Goal: Task Accomplishment & Management: Complete application form

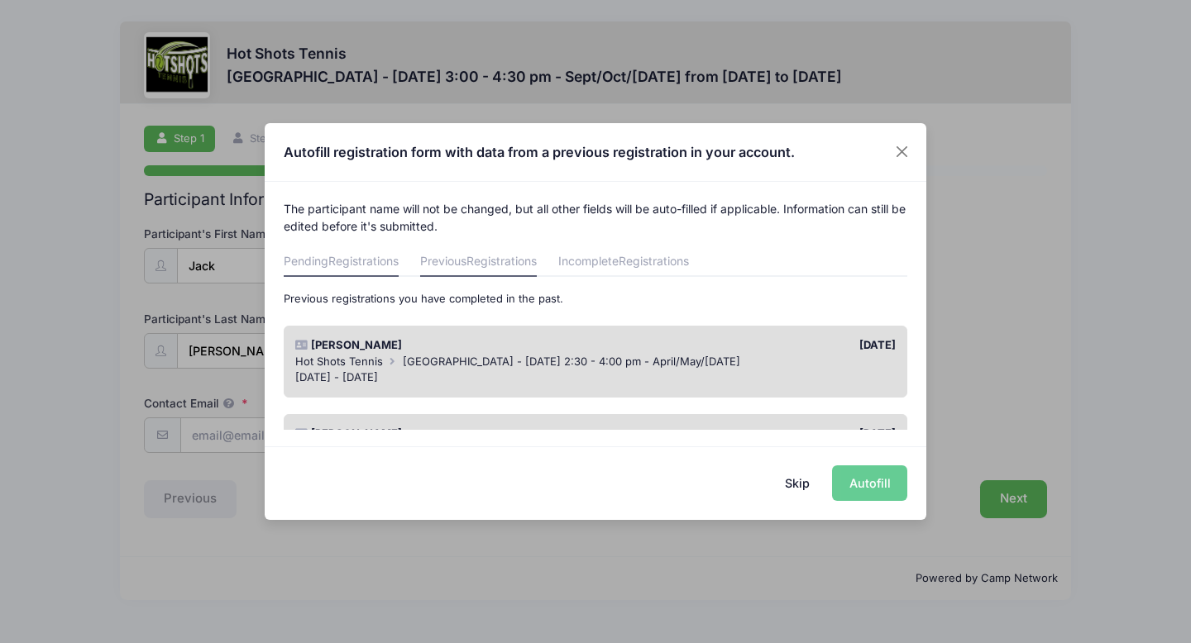
click at [335, 262] on span "Registrations" at bounding box center [363, 261] width 70 height 14
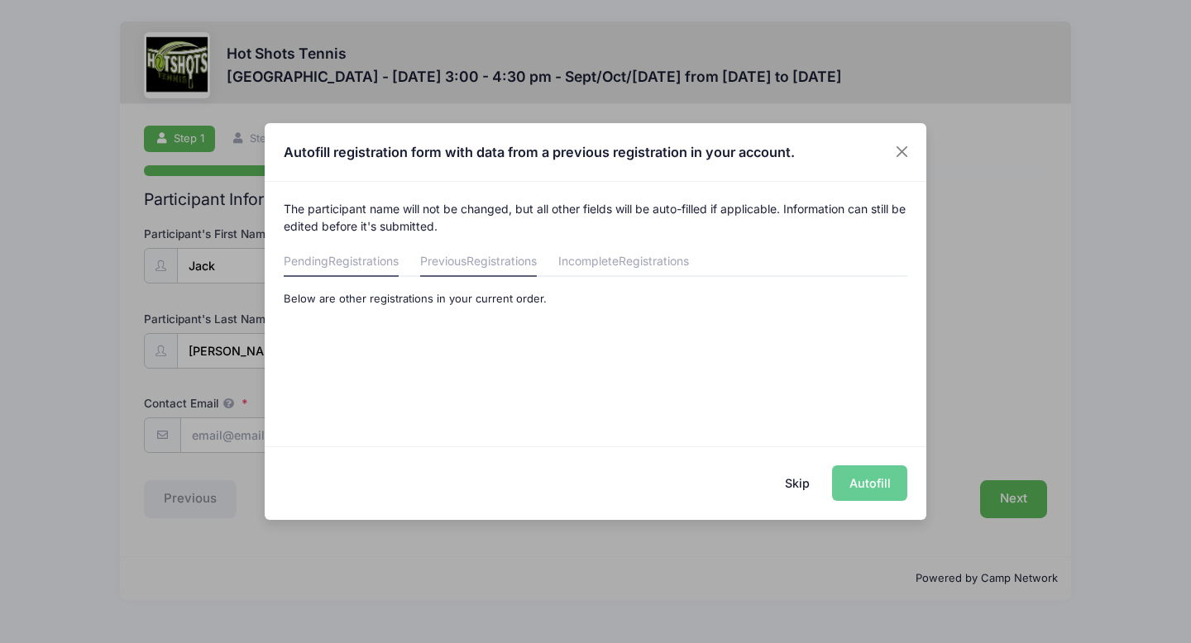
click at [502, 256] on span "Registrations" at bounding box center [501, 261] width 70 height 14
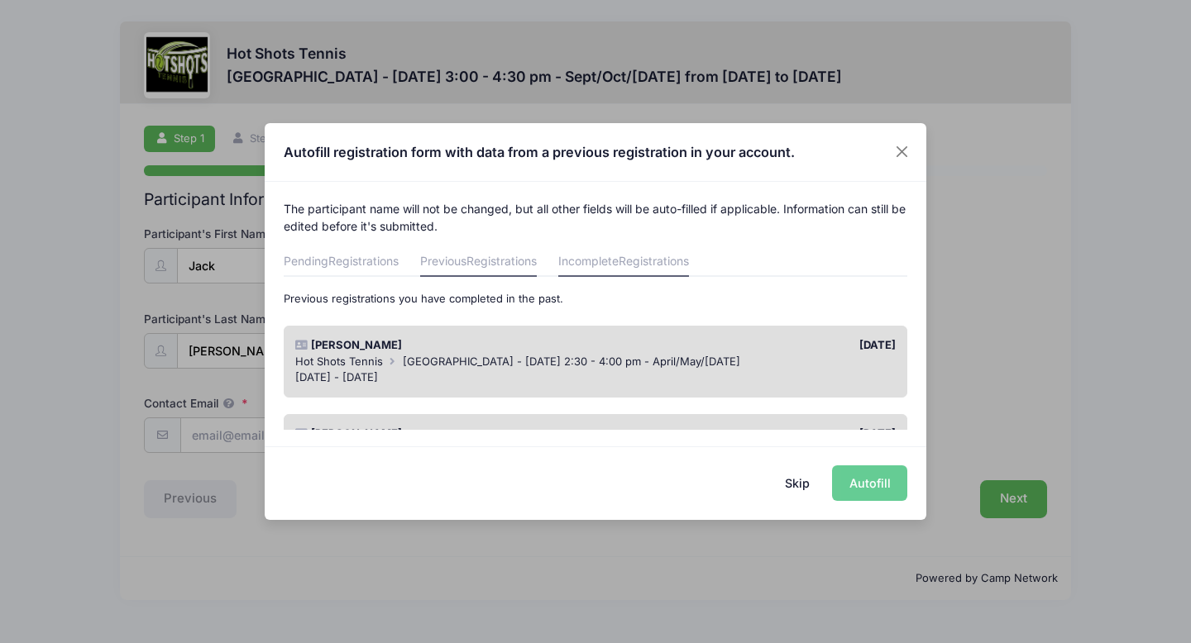
click at [653, 255] on span "Registrations" at bounding box center [654, 261] width 70 height 14
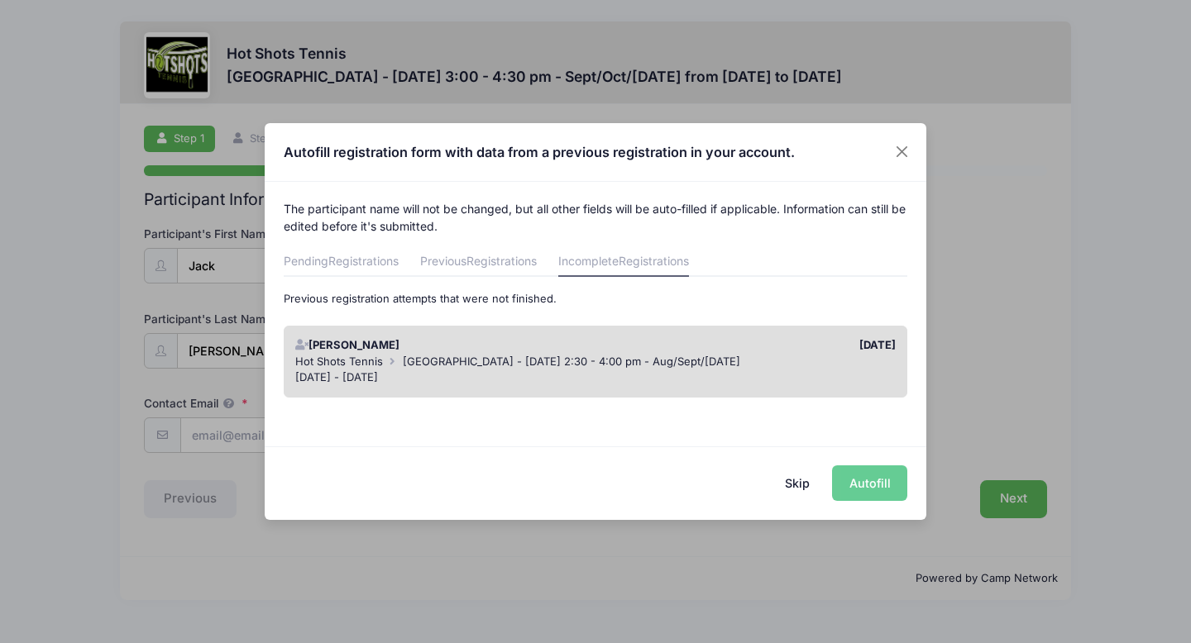
click at [842, 357] on div "Hot Shots Tennis [GEOGRAPHIC_DATA] - [DATE] 2:30 - 4:00 pm - Aug/Sept/[DATE]" at bounding box center [595, 362] width 601 height 17
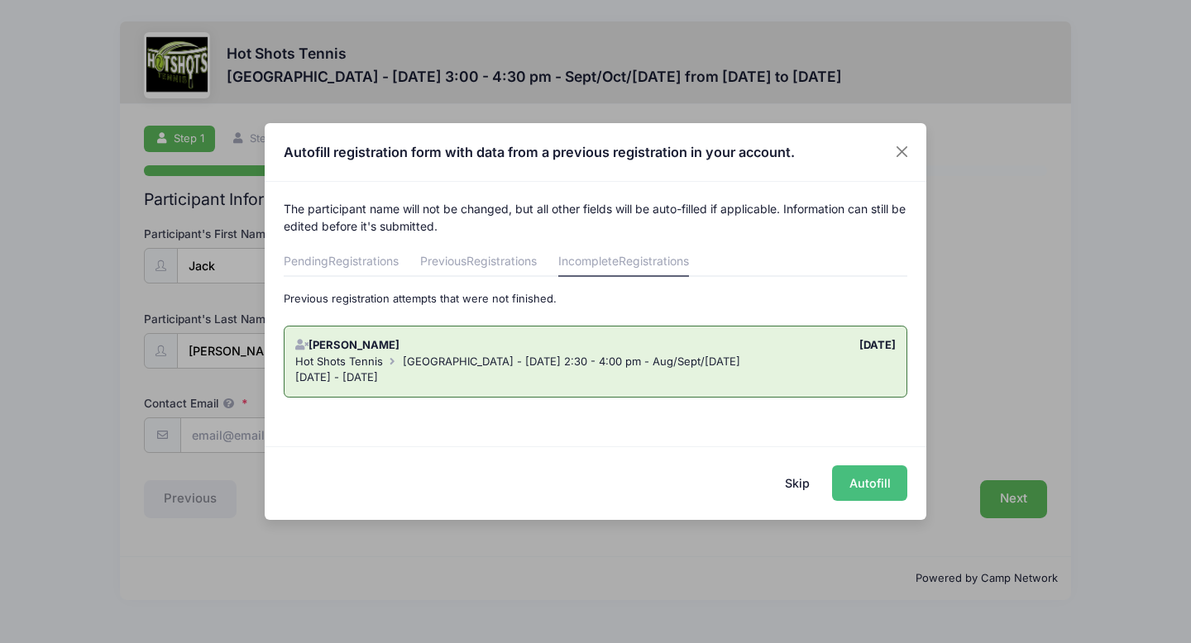
click at [864, 487] on button "Autofill" at bounding box center [869, 484] width 75 height 36
type input "[EMAIL_ADDRESS][DOMAIN_NAME]"
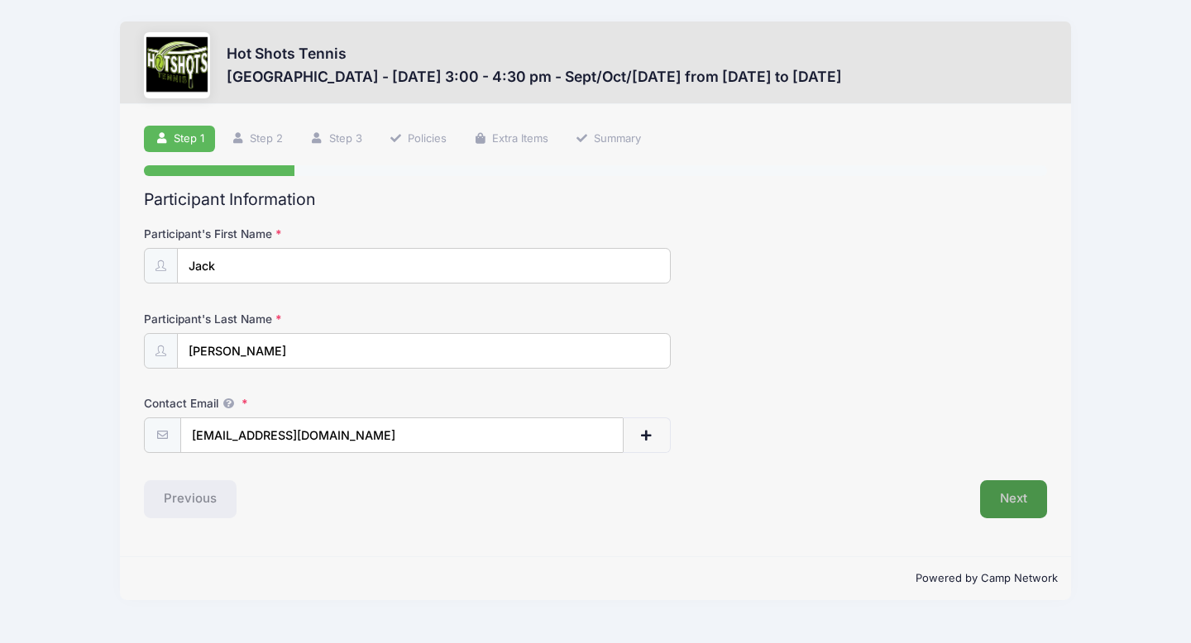
click at [1038, 496] on button "Next" at bounding box center [1013, 500] width 67 height 38
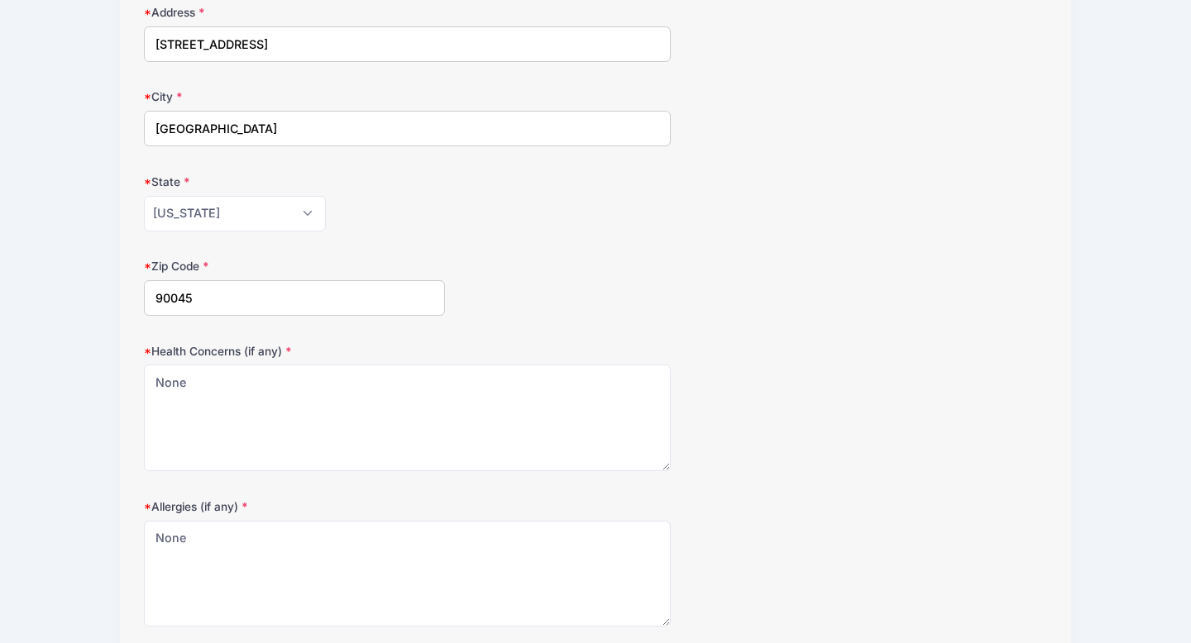
scroll to position [442, 0]
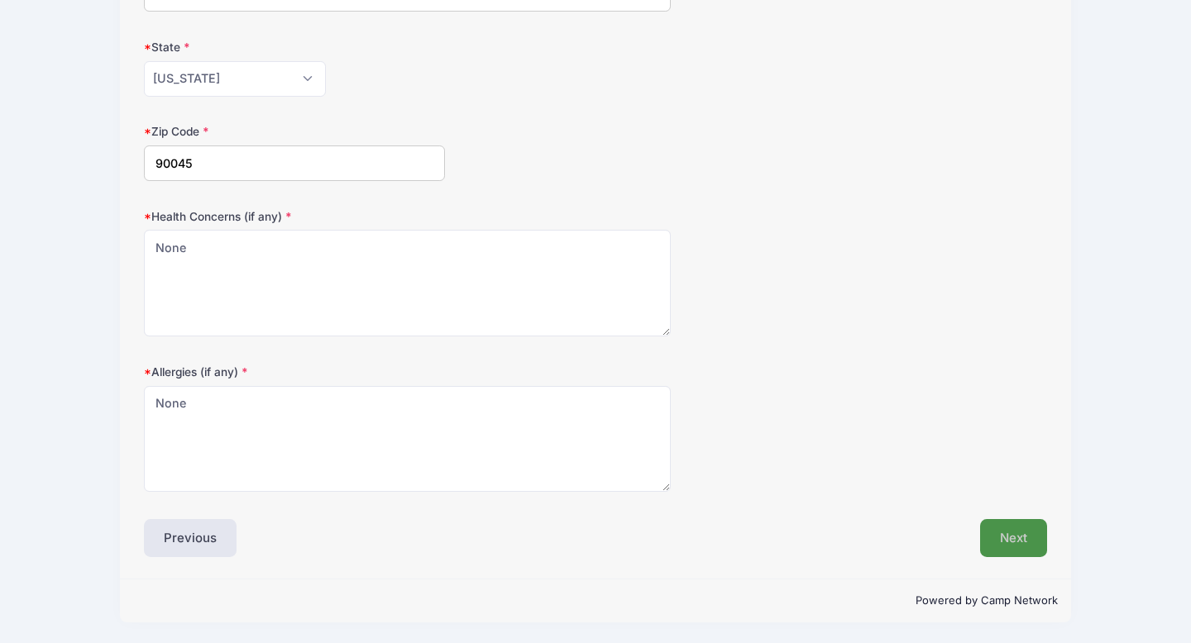
click at [1001, 532] on button "Next" at bounding box center [1013, 538] width 67 height 38
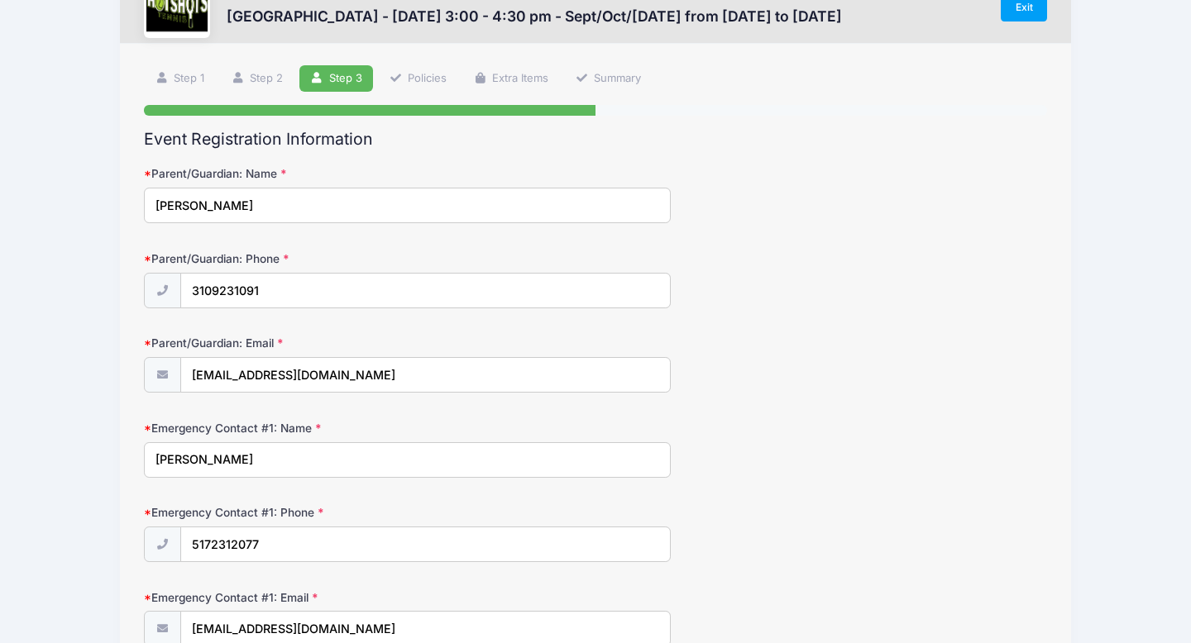
scroll to position [884, 0]
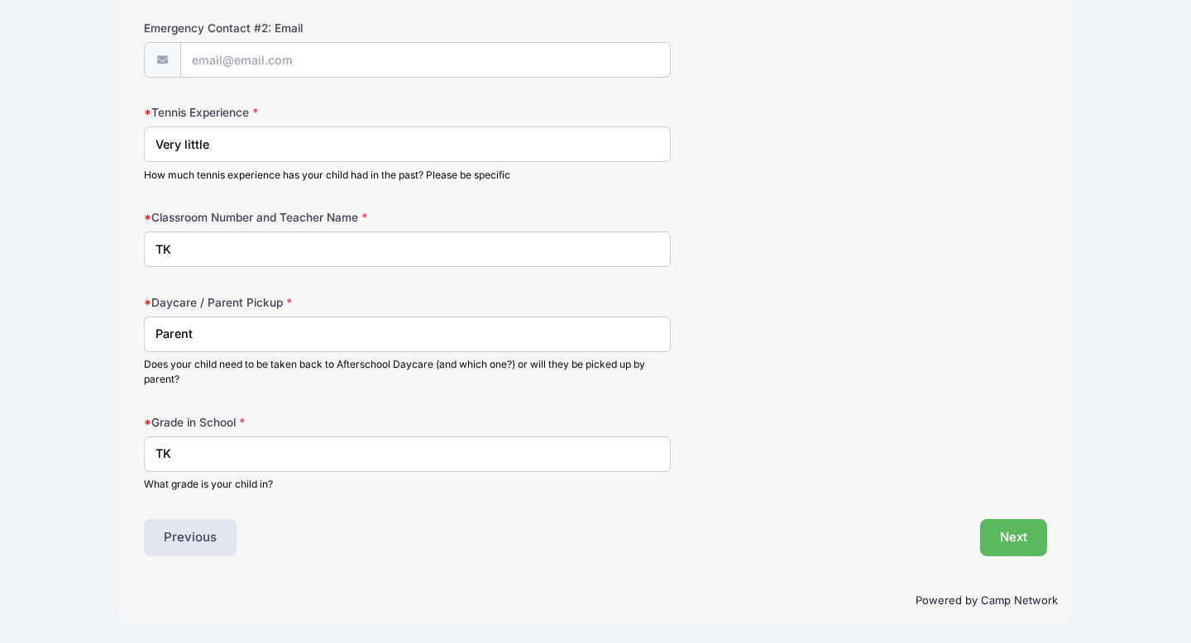
drag, startPoint x: 213, startPoint y: 247, endPoint x: 88, endPoint y: 247, distance: 125.7
type input "J"
type input "Kindergarten"
drag, startPoint x: 195, startPoint y: 449, endPoint x: 117, endPoint y: 449, distance: 77.7
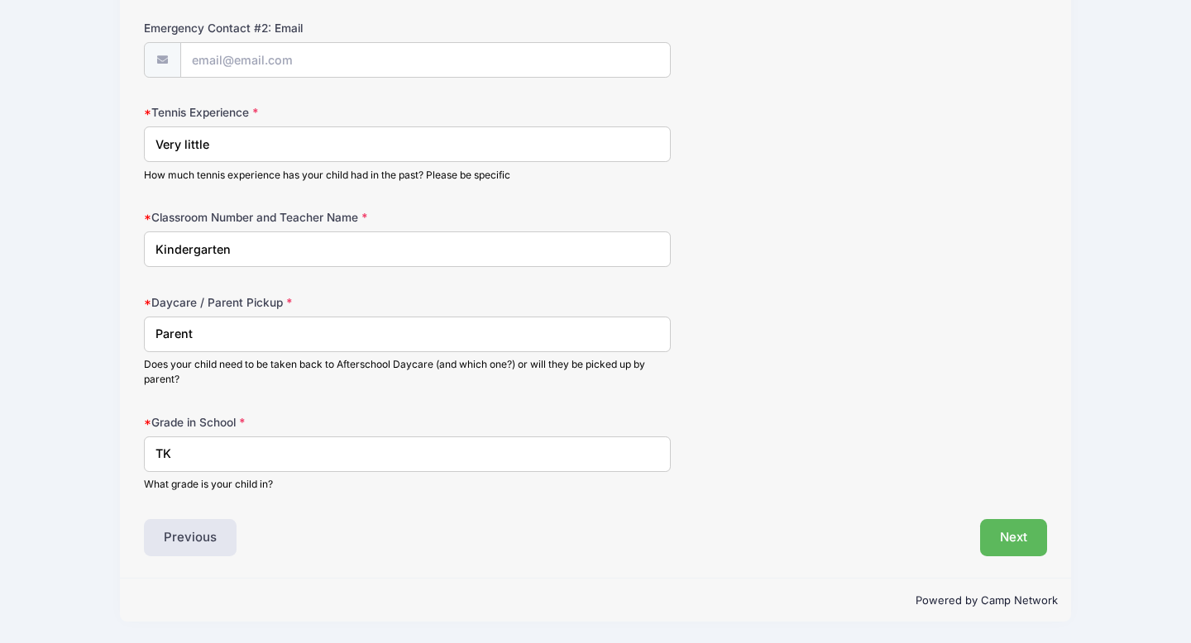
type input "Kindergarten"
click at [259, 252] on input "Kindergarten" at bounding box center [407, 250] width 527 height 36
click at [235, 251] on input "Kindergarten - [PERSON_NAME]" at bounding box center [407, 250] width 527 height 36
type input "Kindergarten - [PERSON_NAME]"
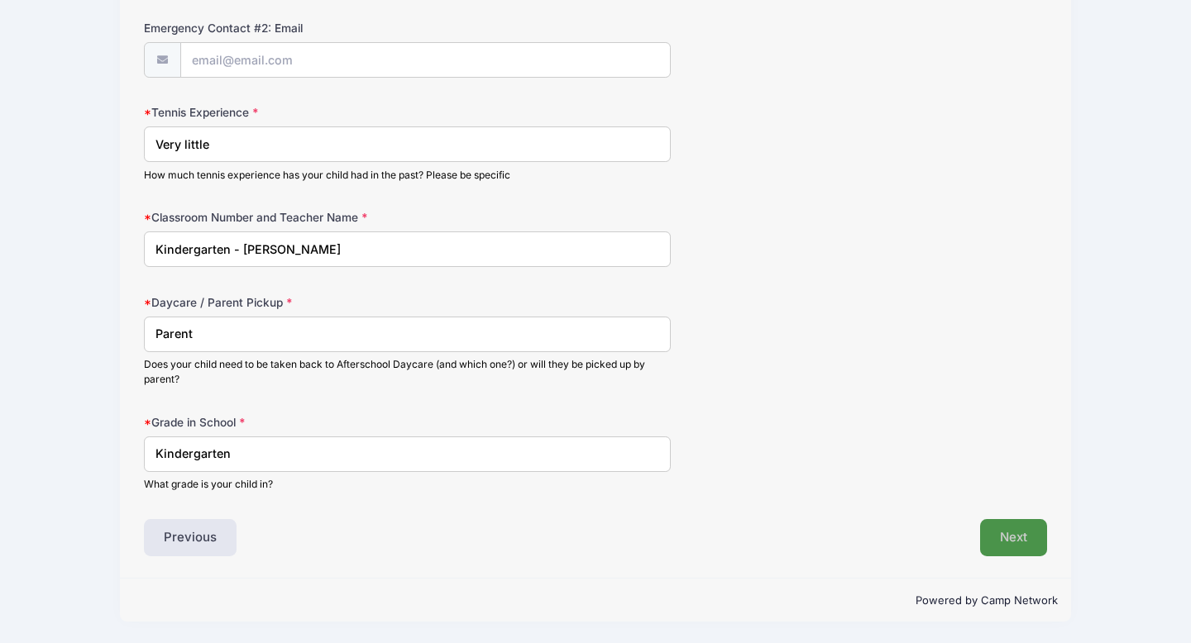
click at [991, 535] on button "Next" at bounding box center [1013, 538] width 67 height 38
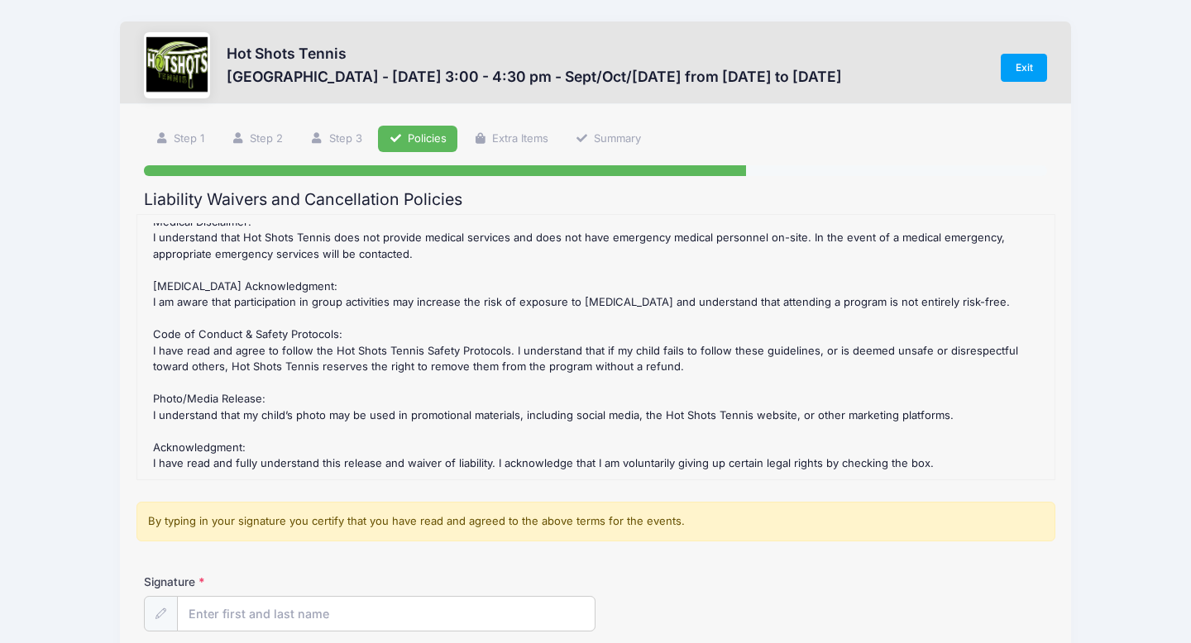
scroll to position [160, 0]
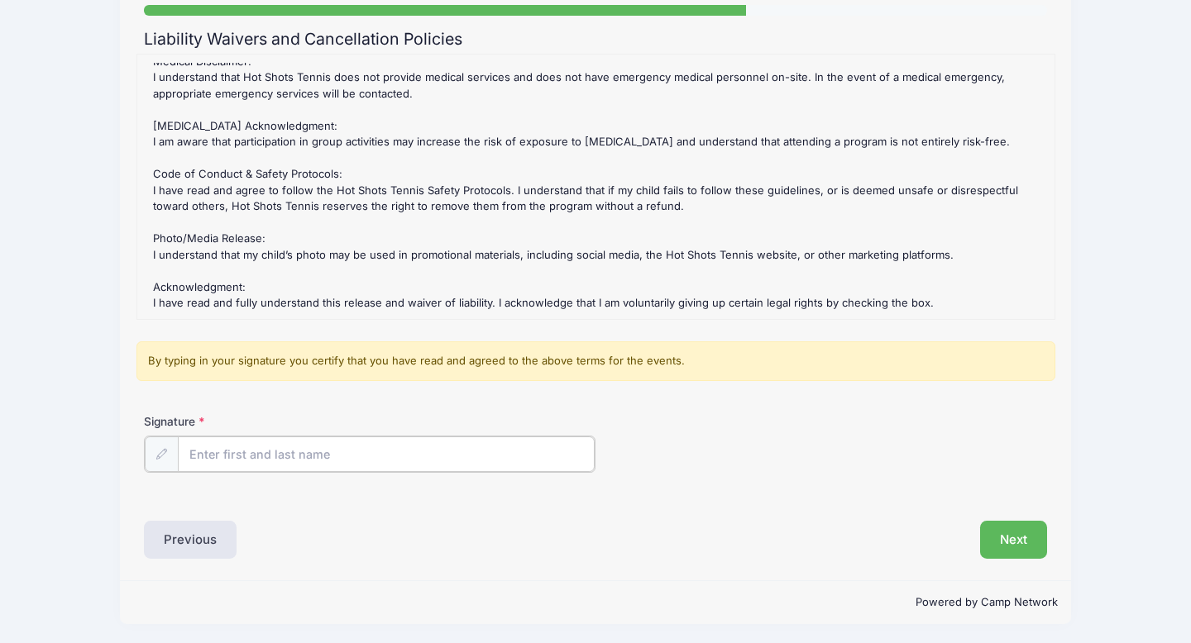
click at [301, 442] on input "Signature" at bounding box center [386, 455] width 417 height 36
type input "[PERSON_NAME]"
click at [1025, 552] on button "Next" at bounding box center [1013, 538] width 67 height 38
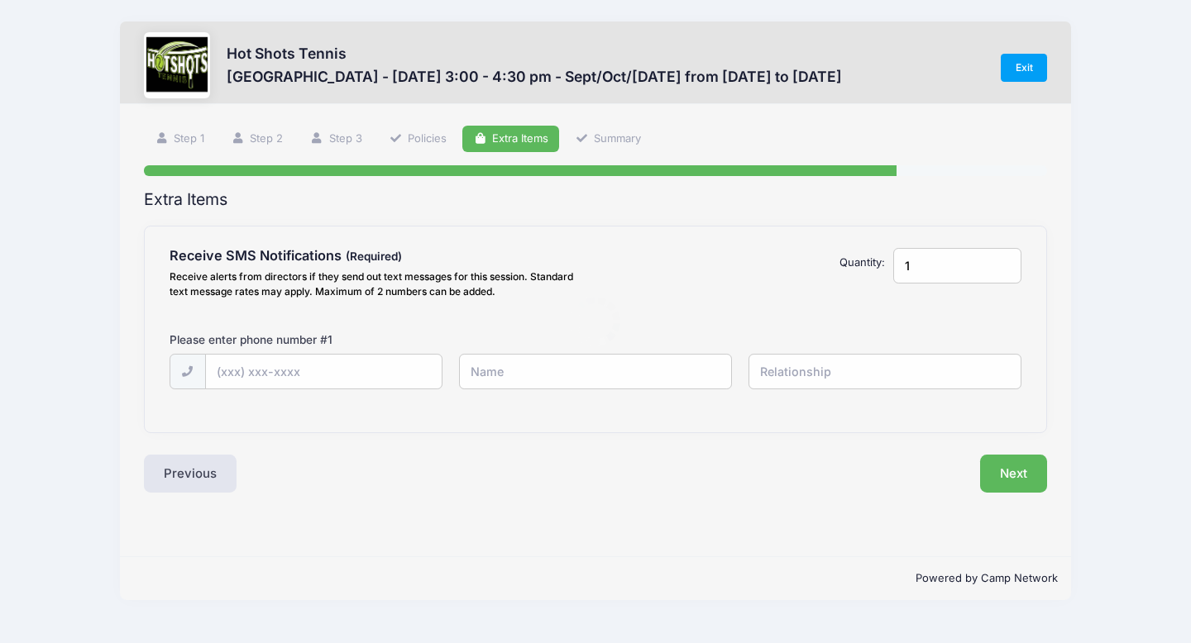
scroll to position [0, 0]
